Goal: Task Accomplishment & Management: Manage account settings

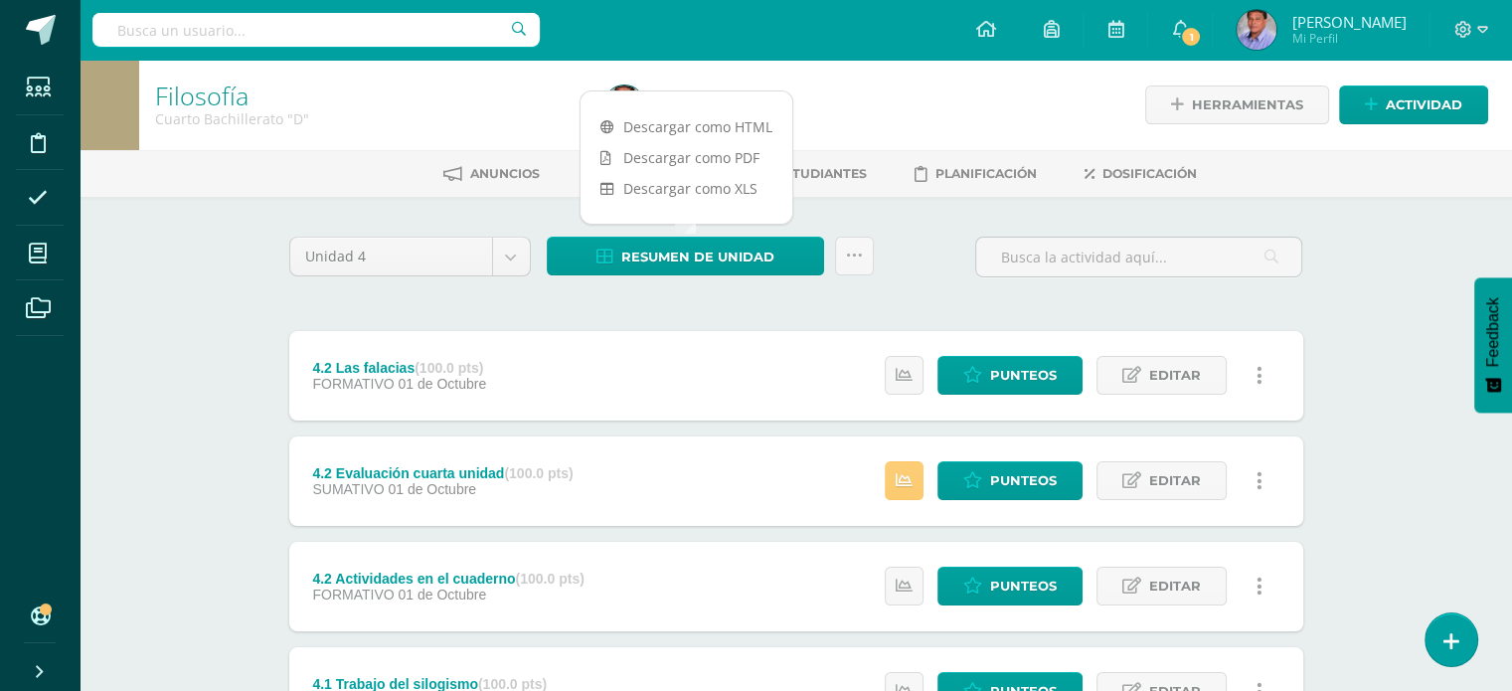
click at [912, 102] on div at bounding box center [825, 105] width 457 height 90
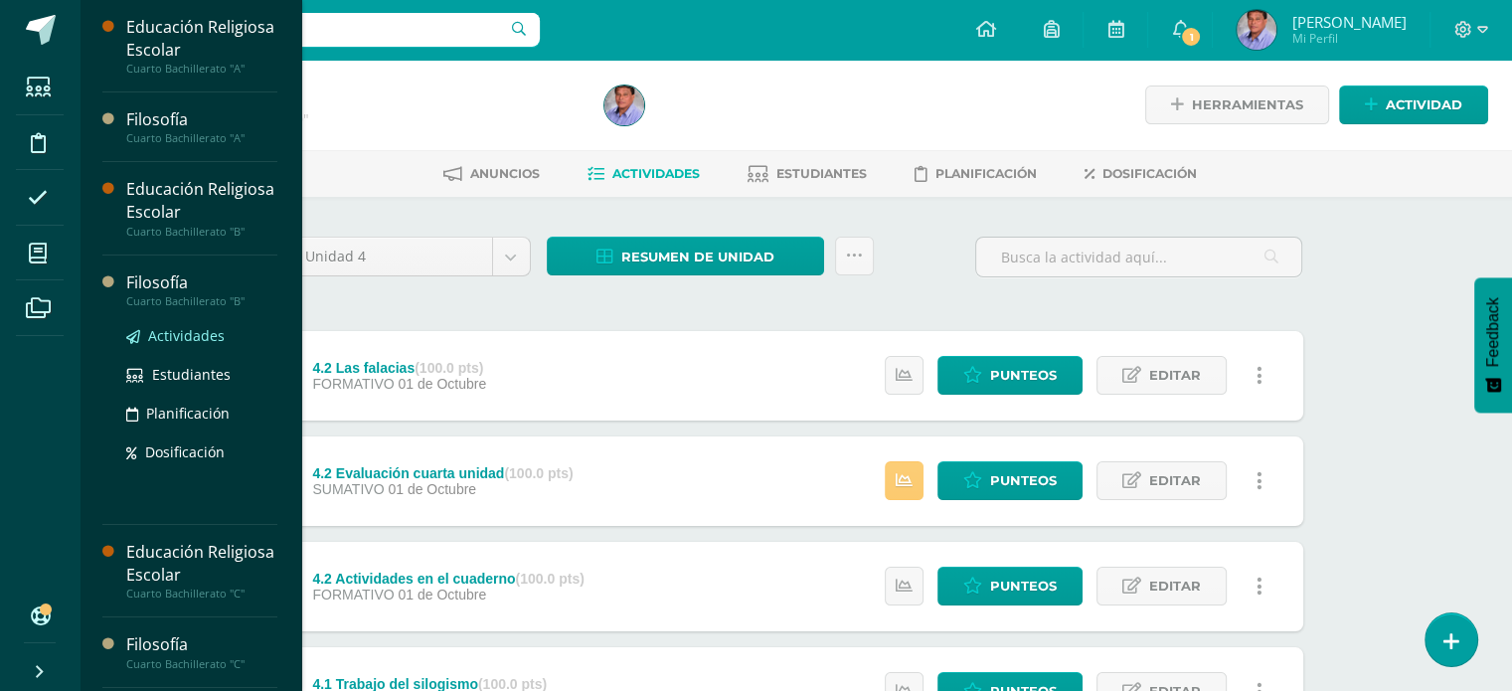
click at [180, 334] on span "Actividades" at bounding box center [186, 335] width 77 height 19
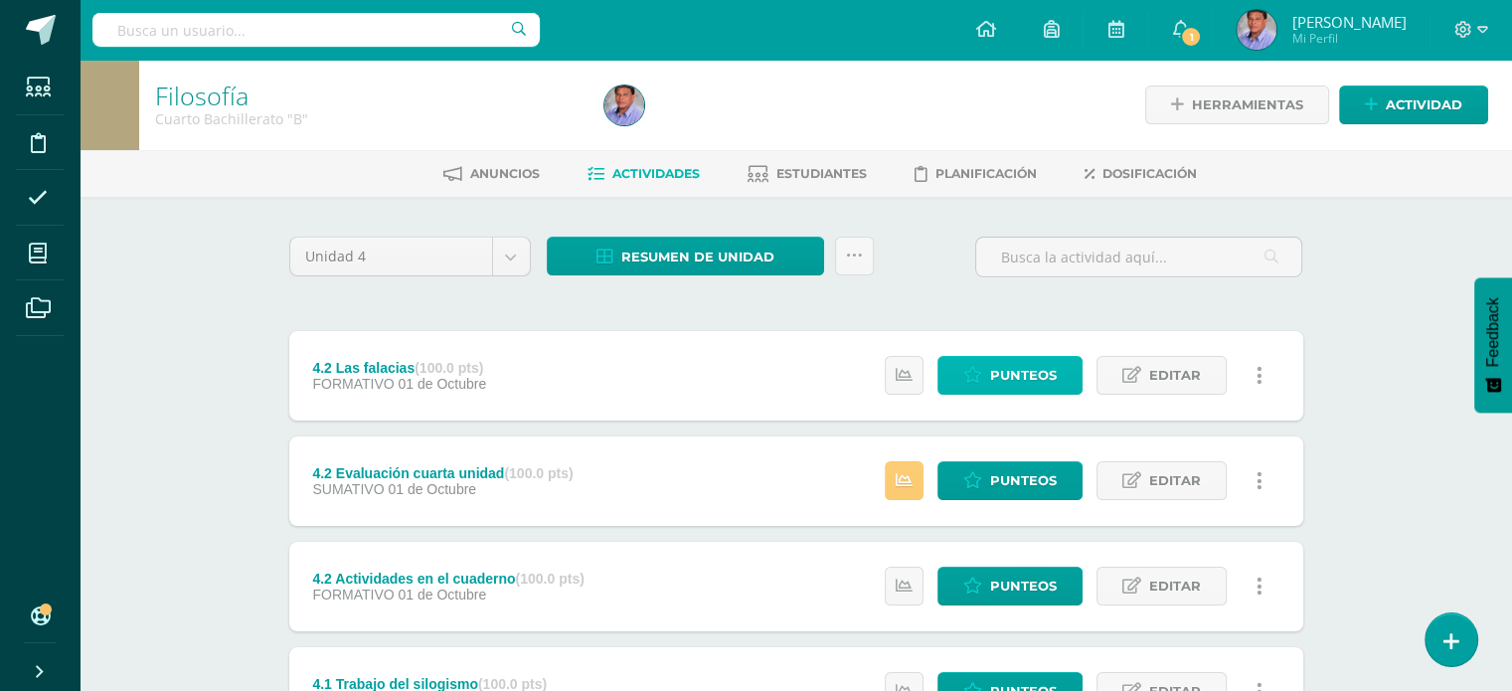
click at [1005, 378] on span "Punteos" at bounding box center [1023, 375] width 67 height 37
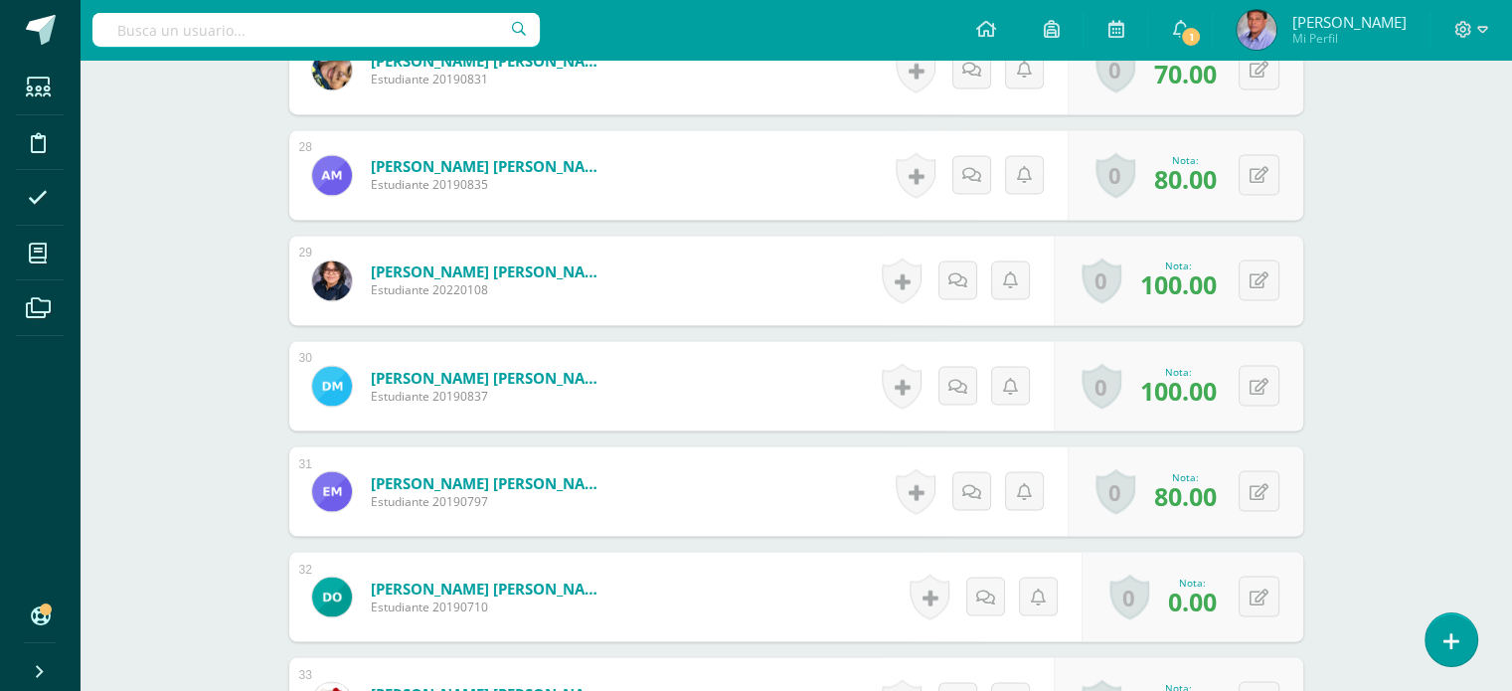
scroll to position [3408, 0]
click at [1263, 593] on icon at bounding box center [1273, 595] width 20 height 17
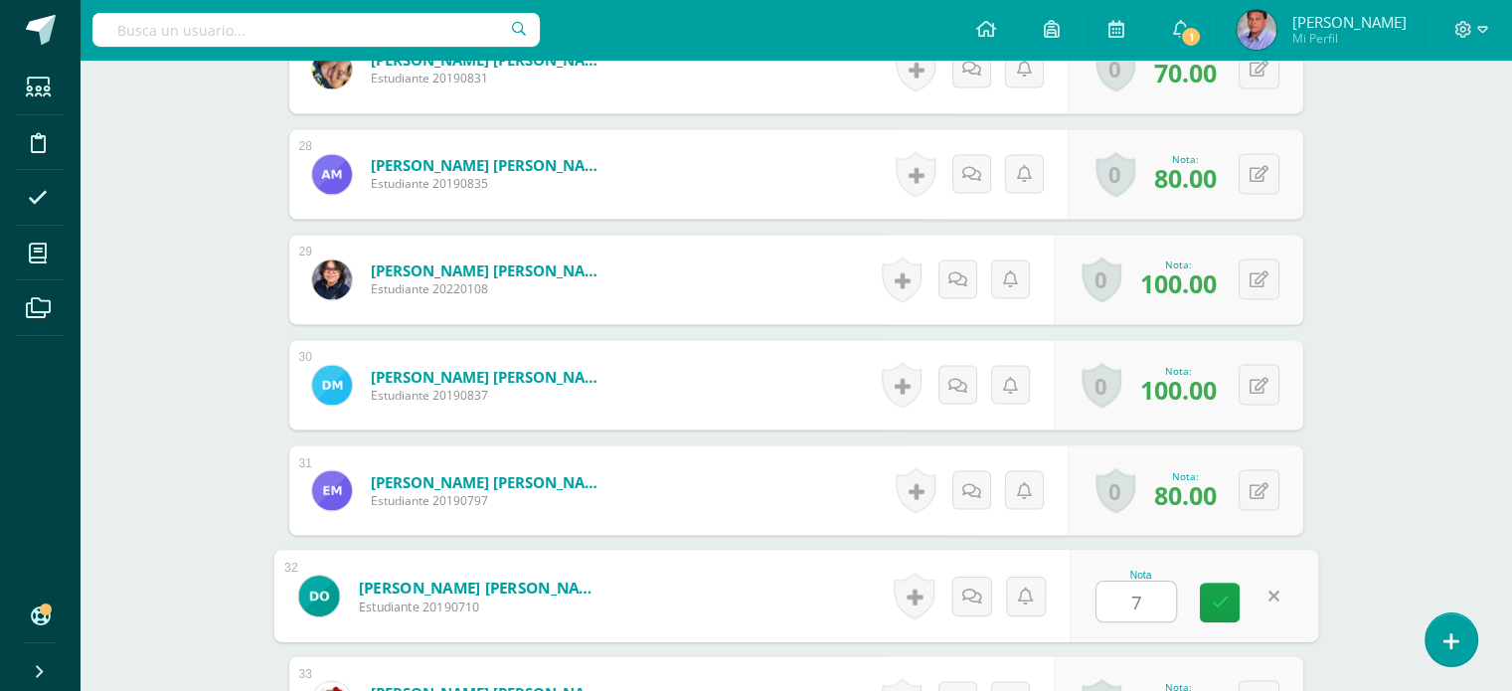
type input "70"
click at [1226, 610] on link at bounding box center [1220, 603] width 40 height 40
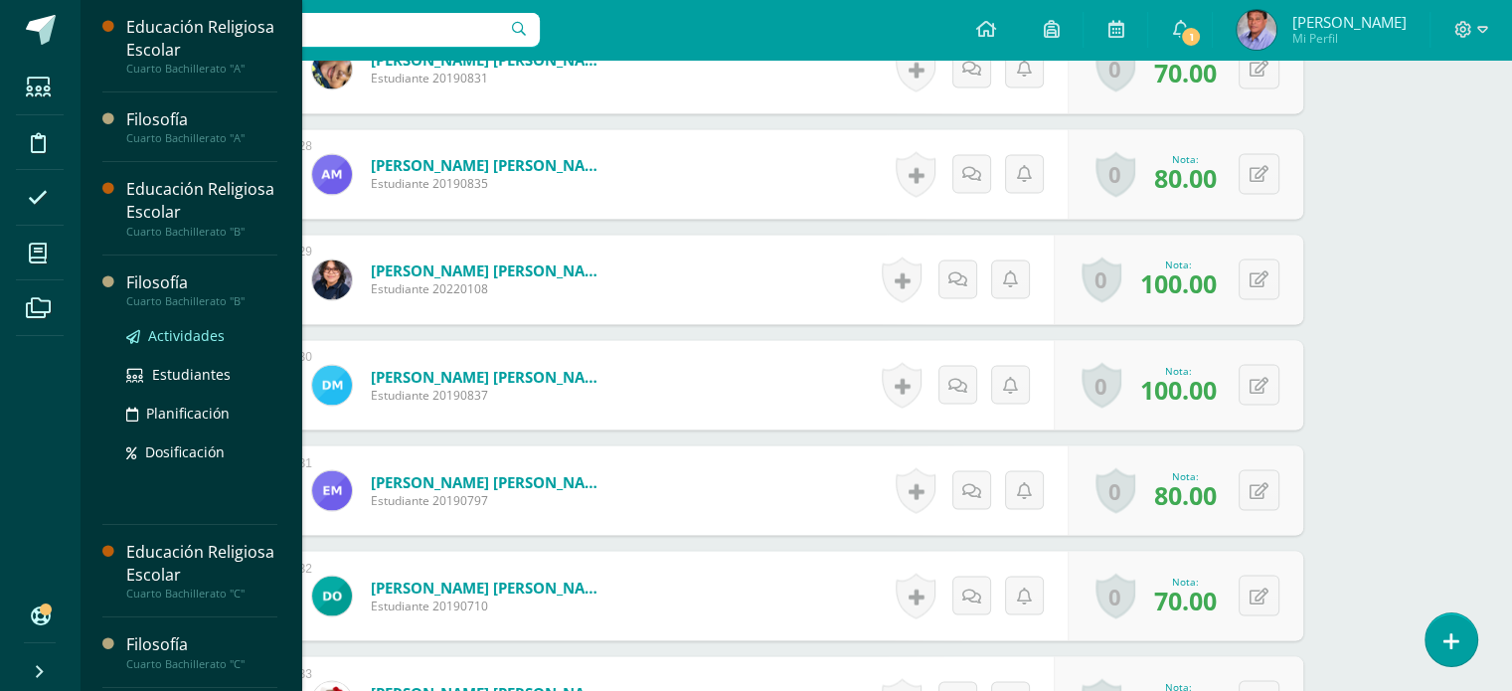
click at [189, 344] on link "Actividades" at bounding box center [201, 335] width 151 height 23
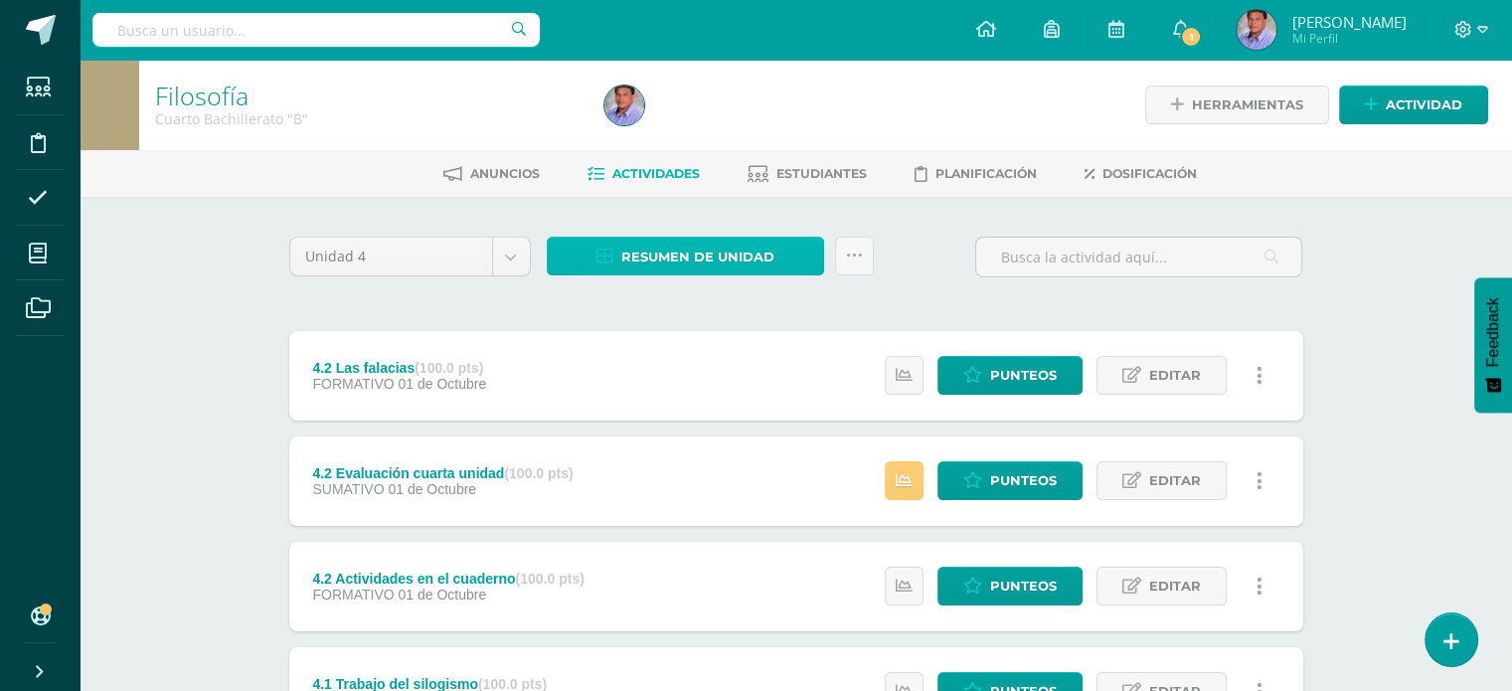
click at [684, 244] on span "Resumen de unidad" at bounding box center [697, 257] width 153 height 37
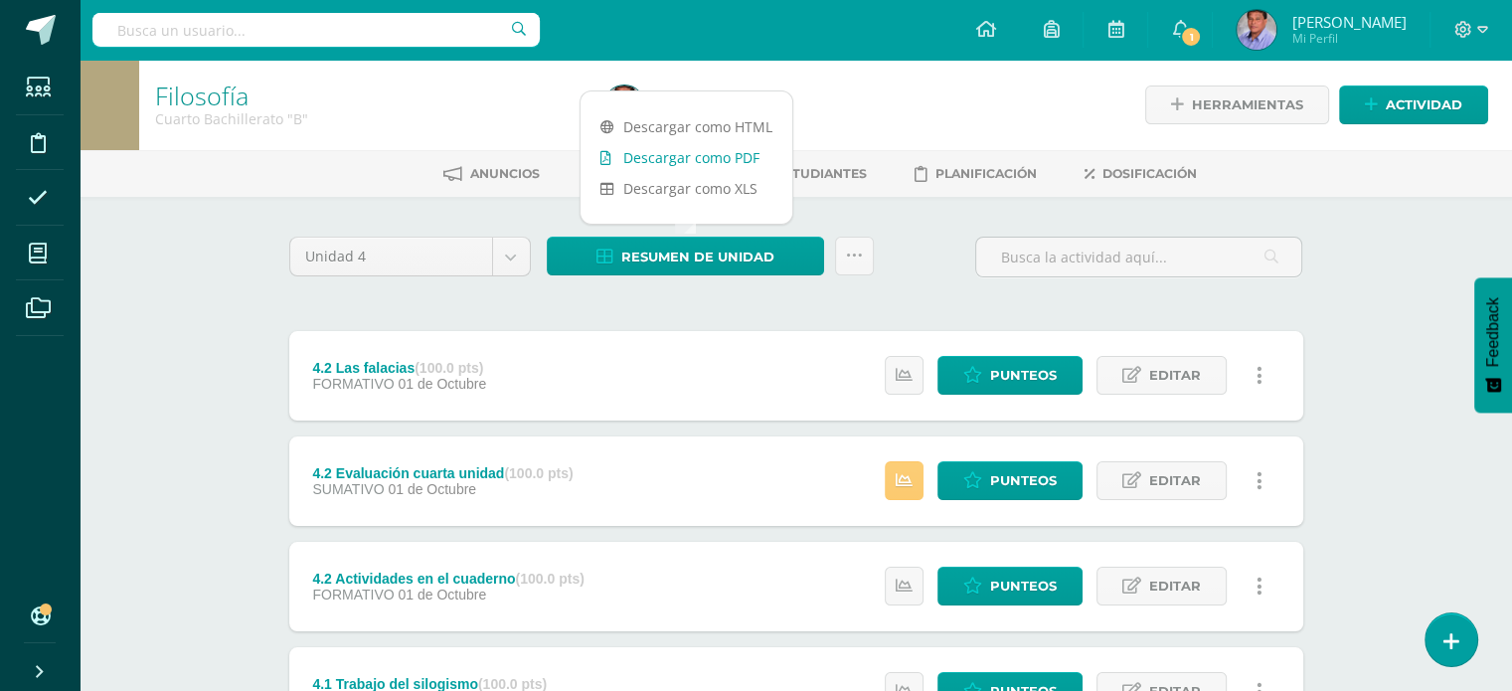
click at [689, 154] on link "Descargar como PDF" at bounding box center [687, 157] width 212 height 31
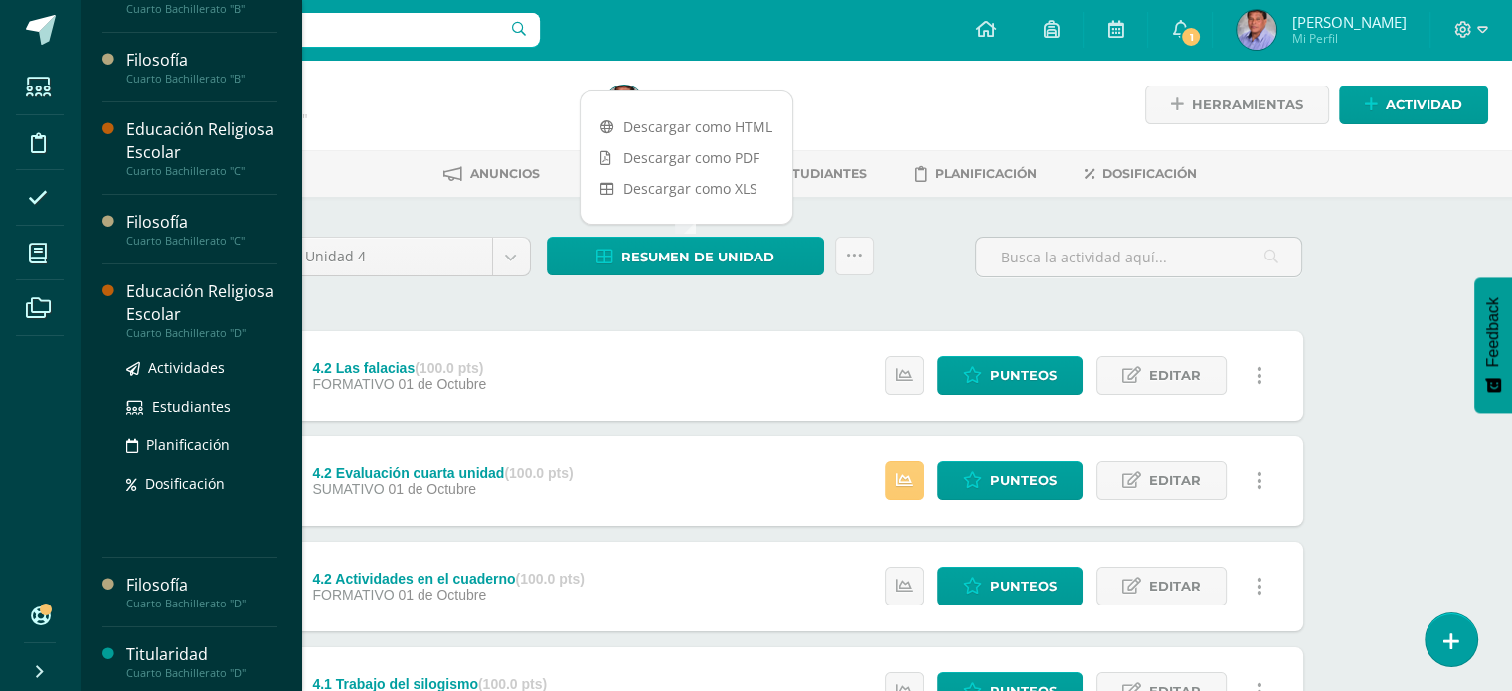
scroll to position [227, 0]
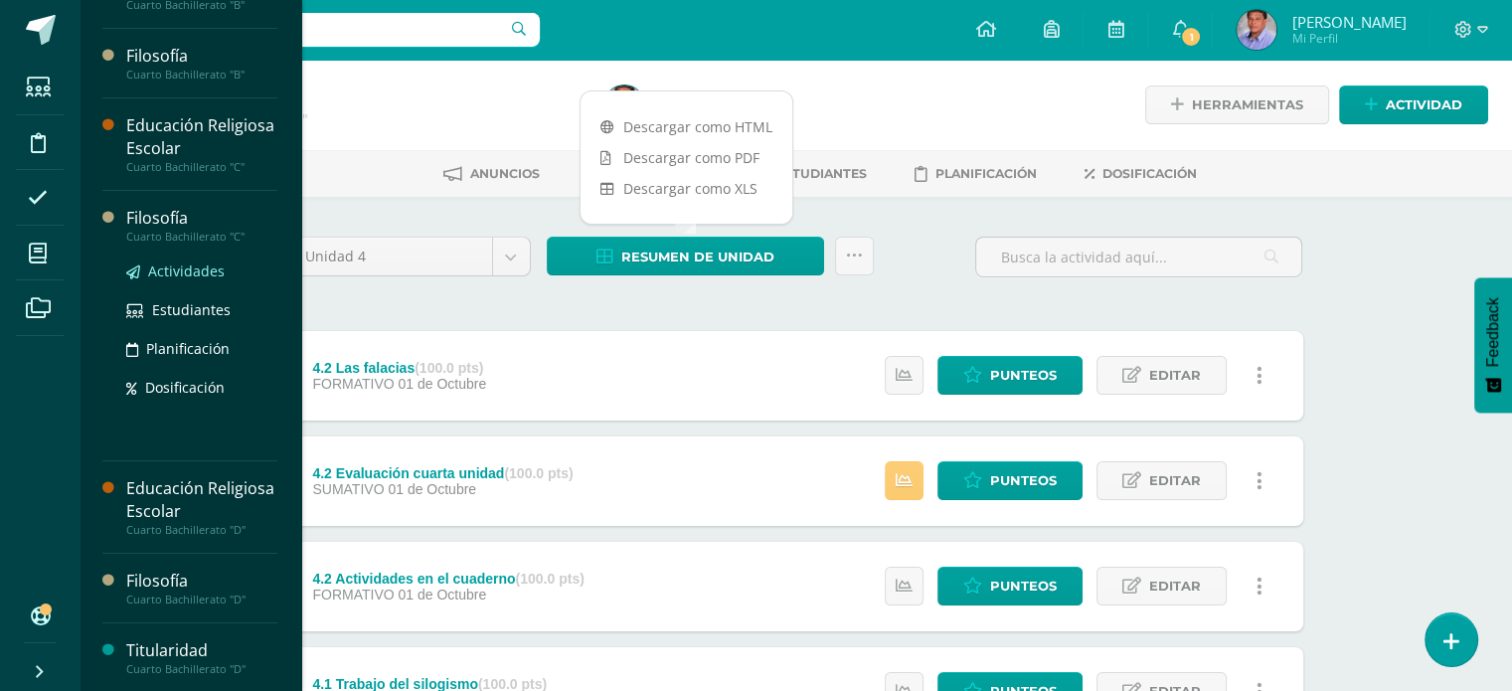
click at [187, 264] on span "Actividades" at bounding box center [186, 271] width 77 height 19
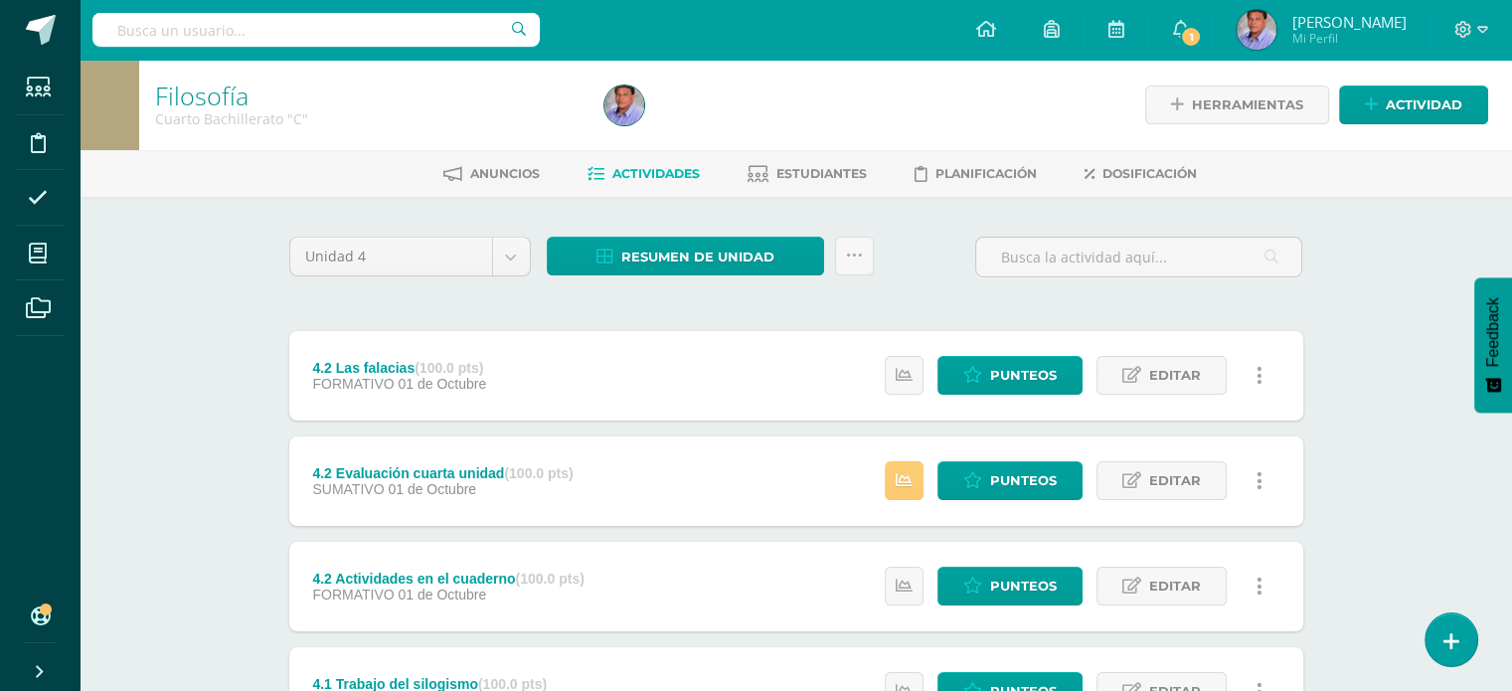
scroll to position [99, 0]
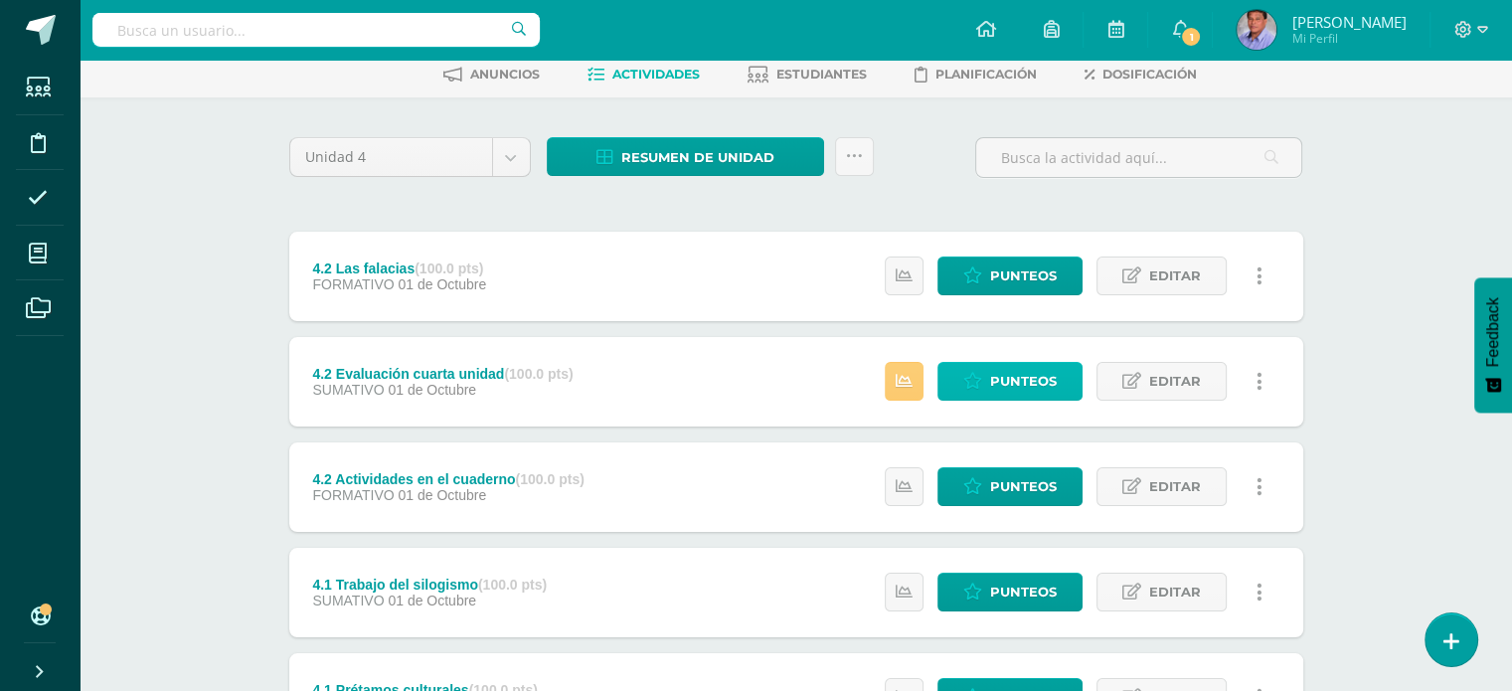
click at [1038, 381] on span "Punteos" at bounding box center [1023, 381] width 67 height 37
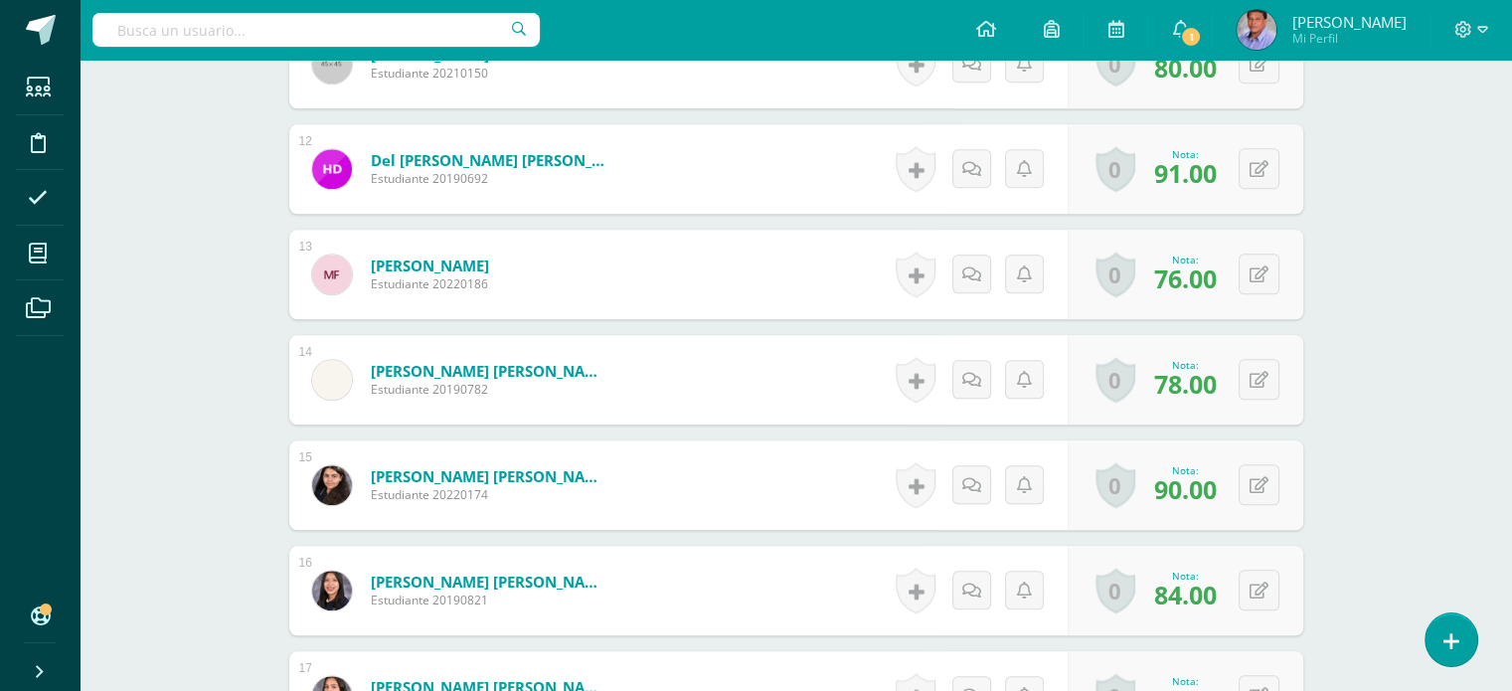
scroll to position [1695, 0]
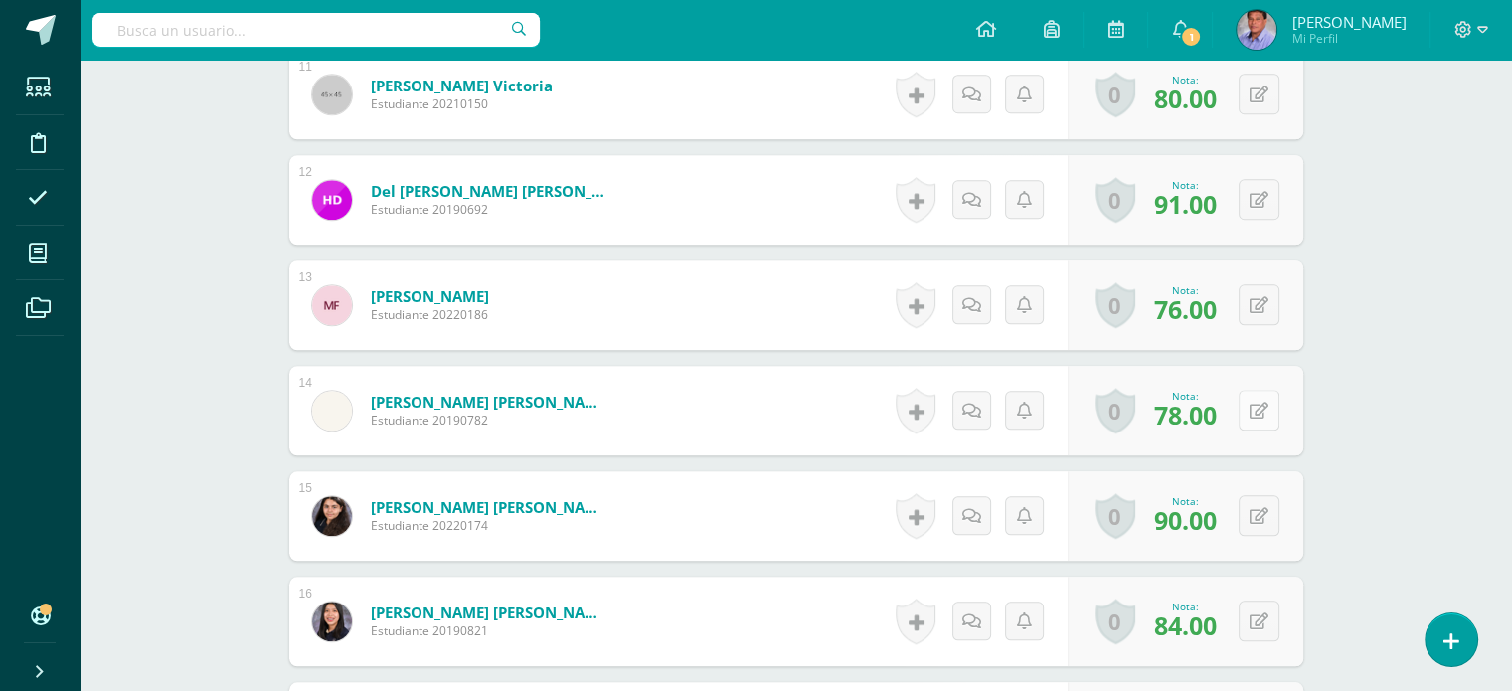
click at [1264, 404] on icon at bounding box center [1259, 411] width 19 height 17
type input "85"
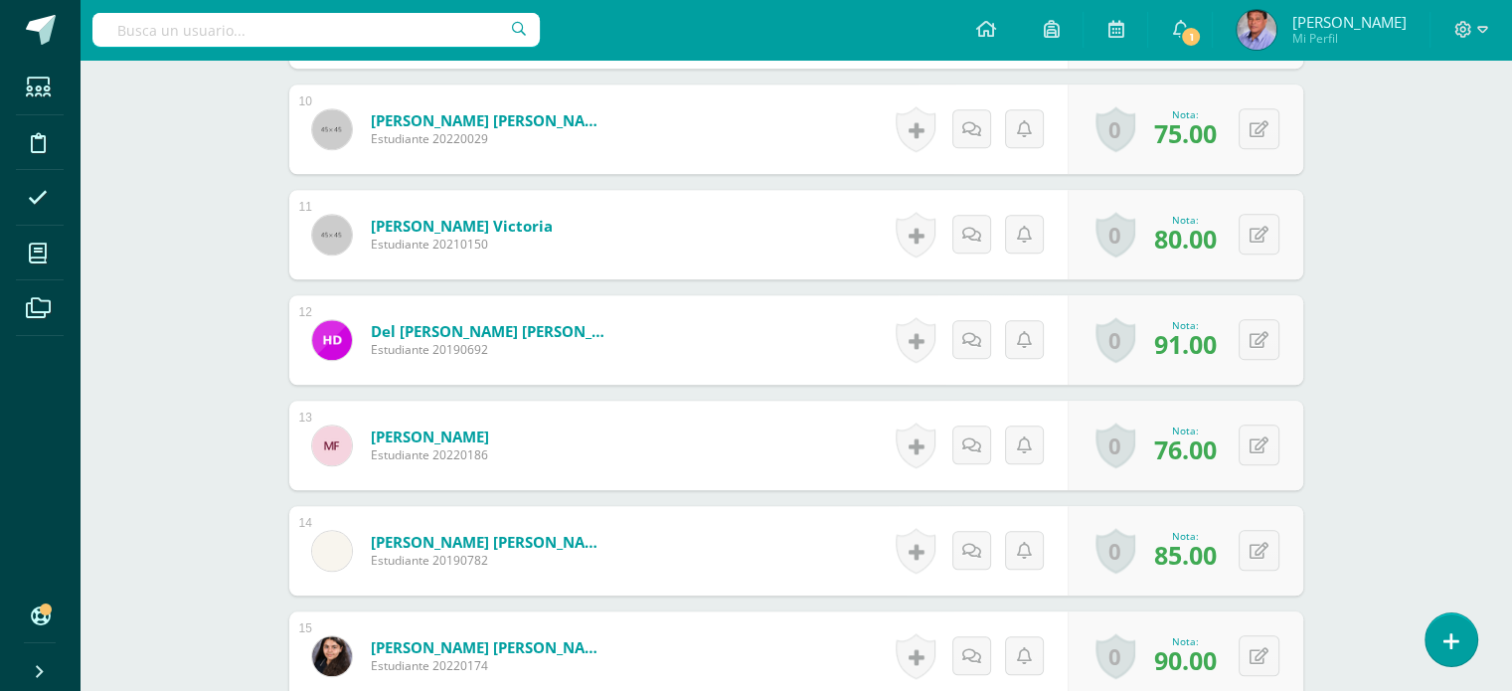
scroll to position [1497, 0]
